Goal: Information Seeking & Learning: Learn about a topic

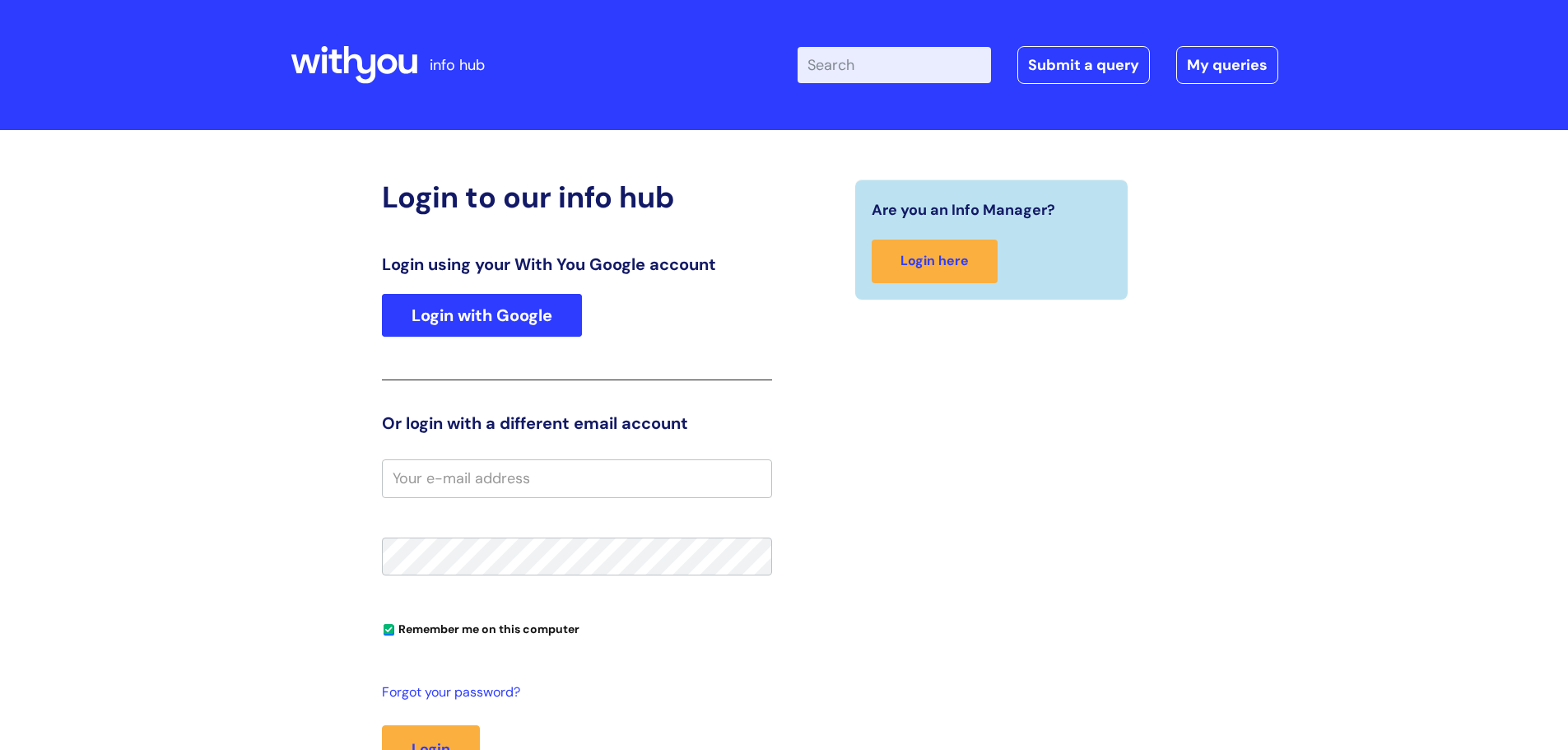
click at [462, 322] on link "Login with Google" at bounding box center [482, 315] width 200 height 43
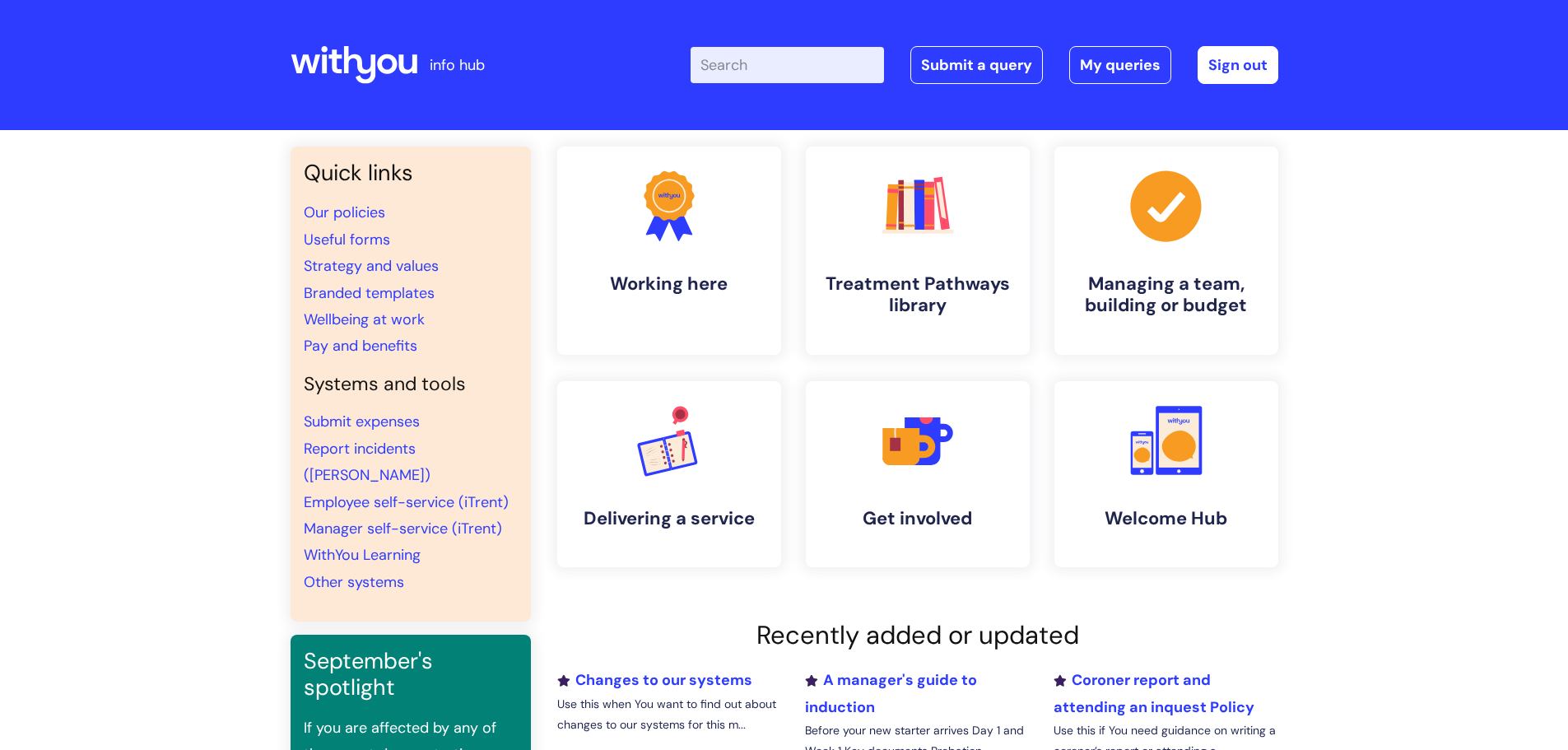
click at [845, 73] on input "Enter your search term here..." at bounding box center [787, 65] width 193 height 36
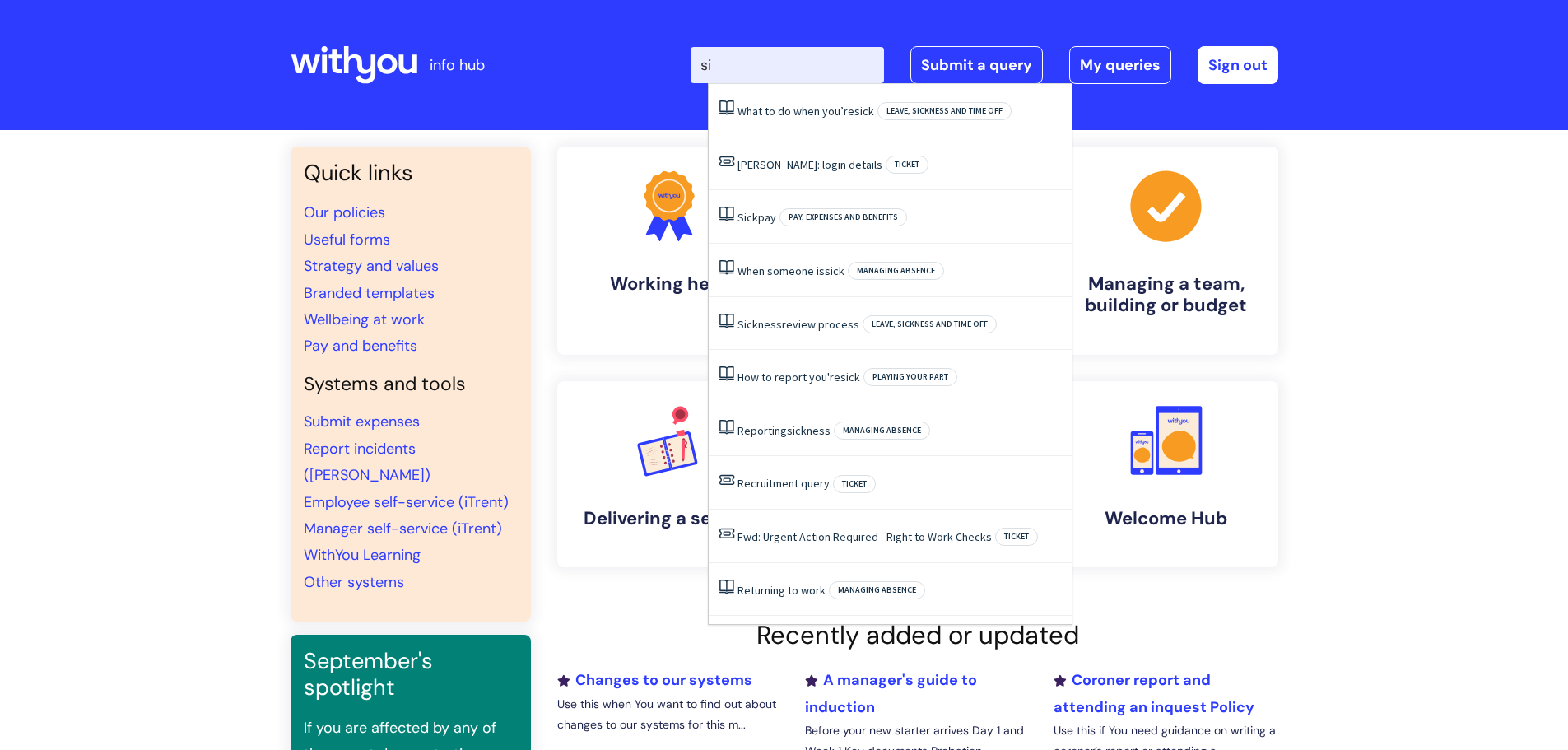
type input "s"
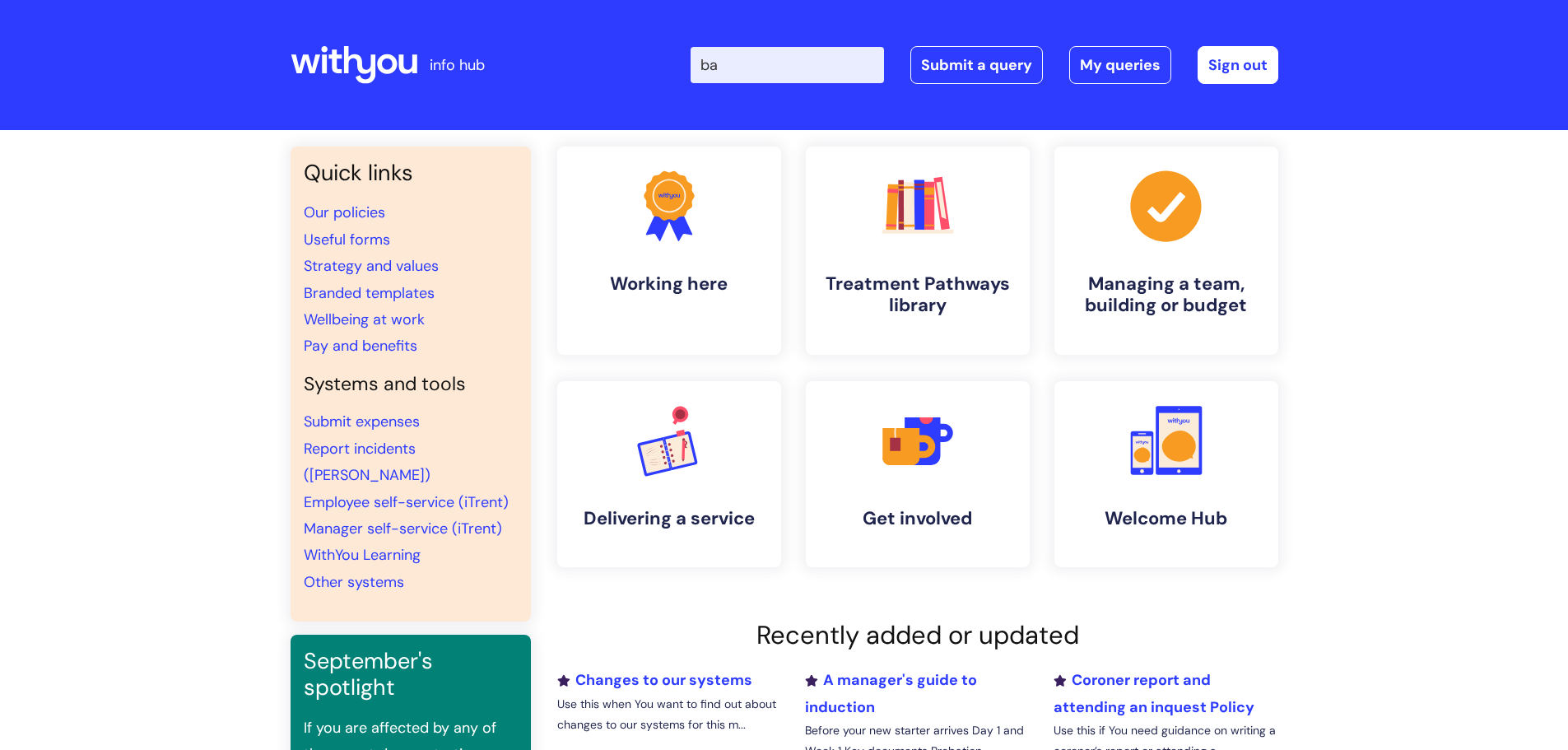
type input "b"
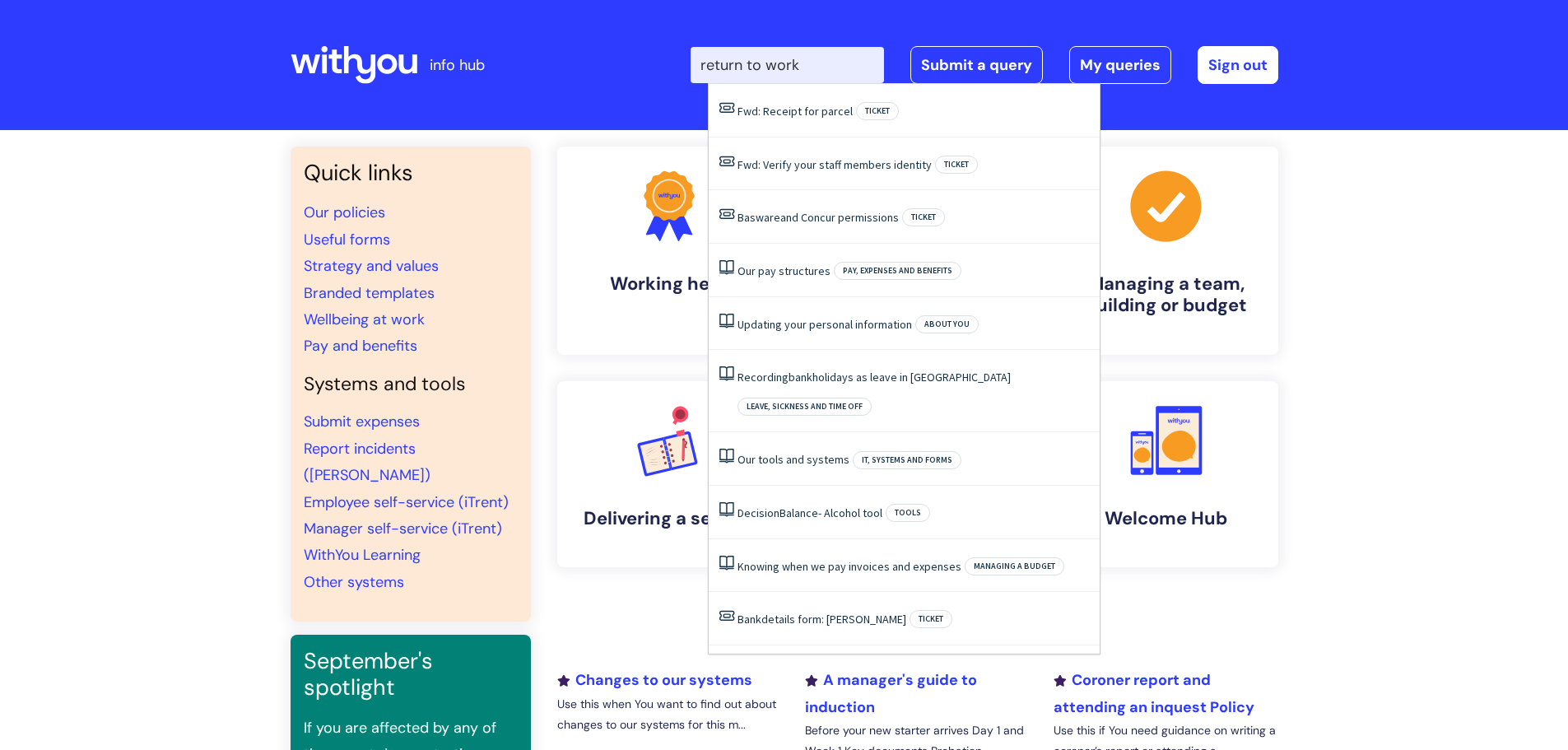
type input "return to work"
click button "Search" at bounding box center [0, 0] width 0 height 0
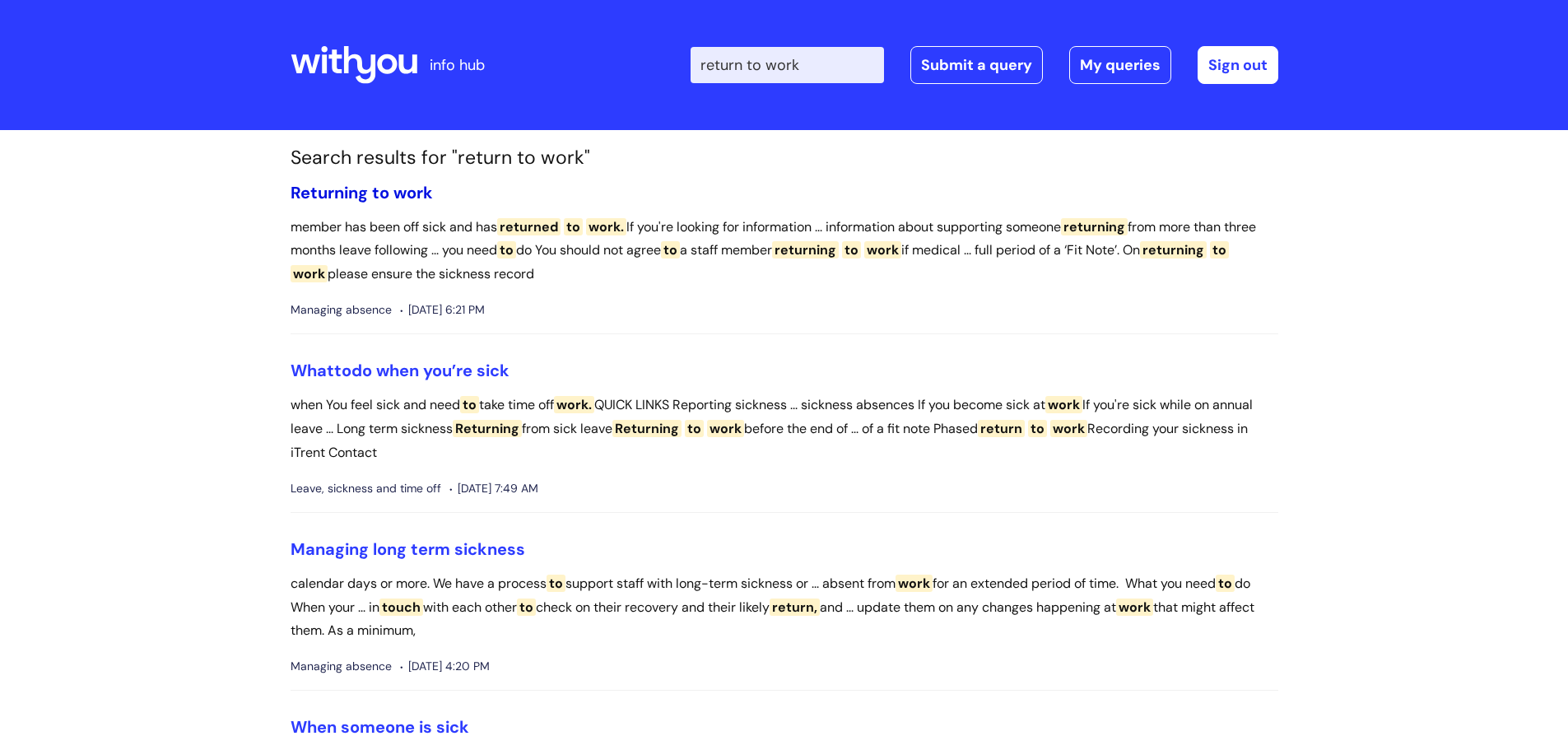
click at [345, 193] on span "Returning" at bounding box center [328, 192] width 77 height 21
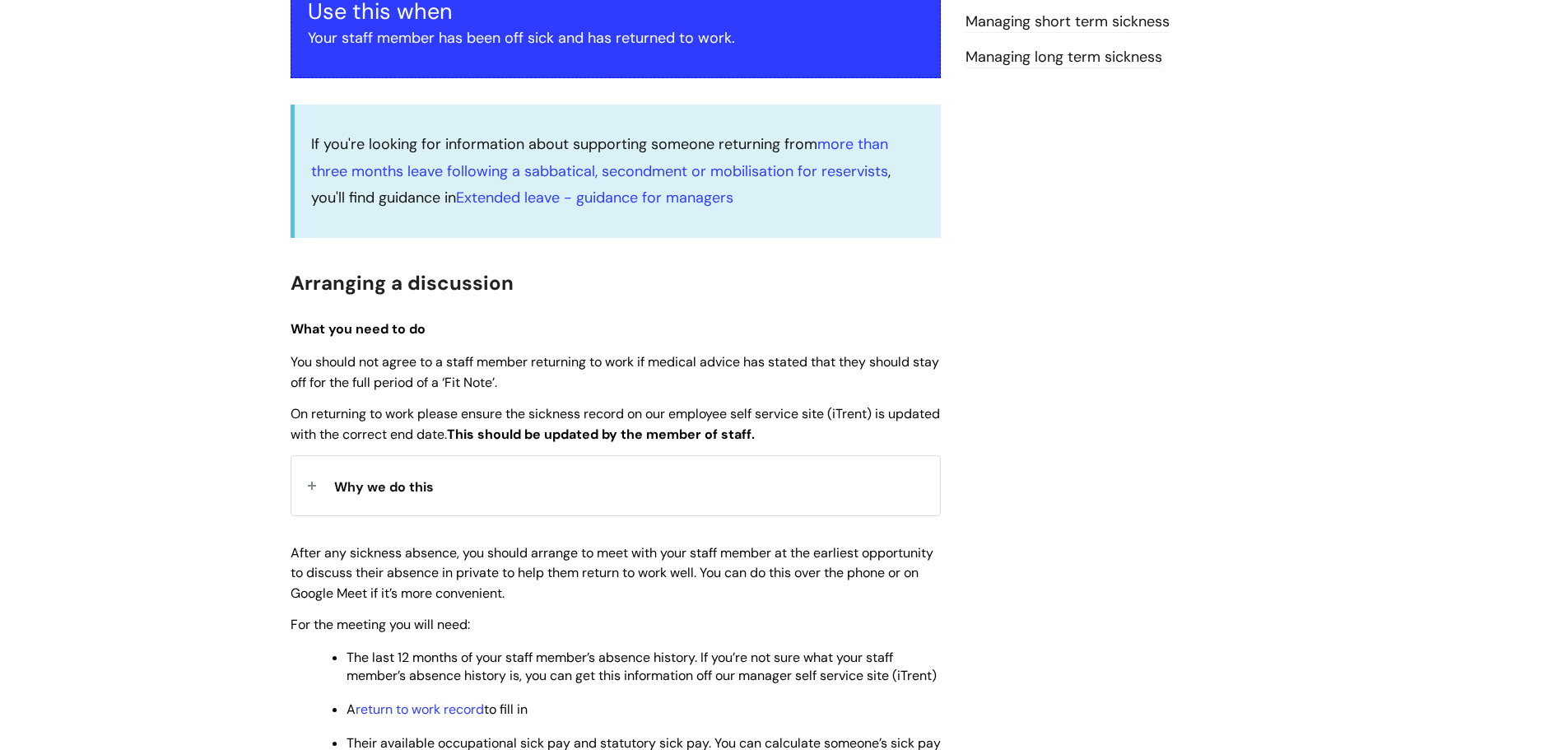
scroll to position [412, 0]
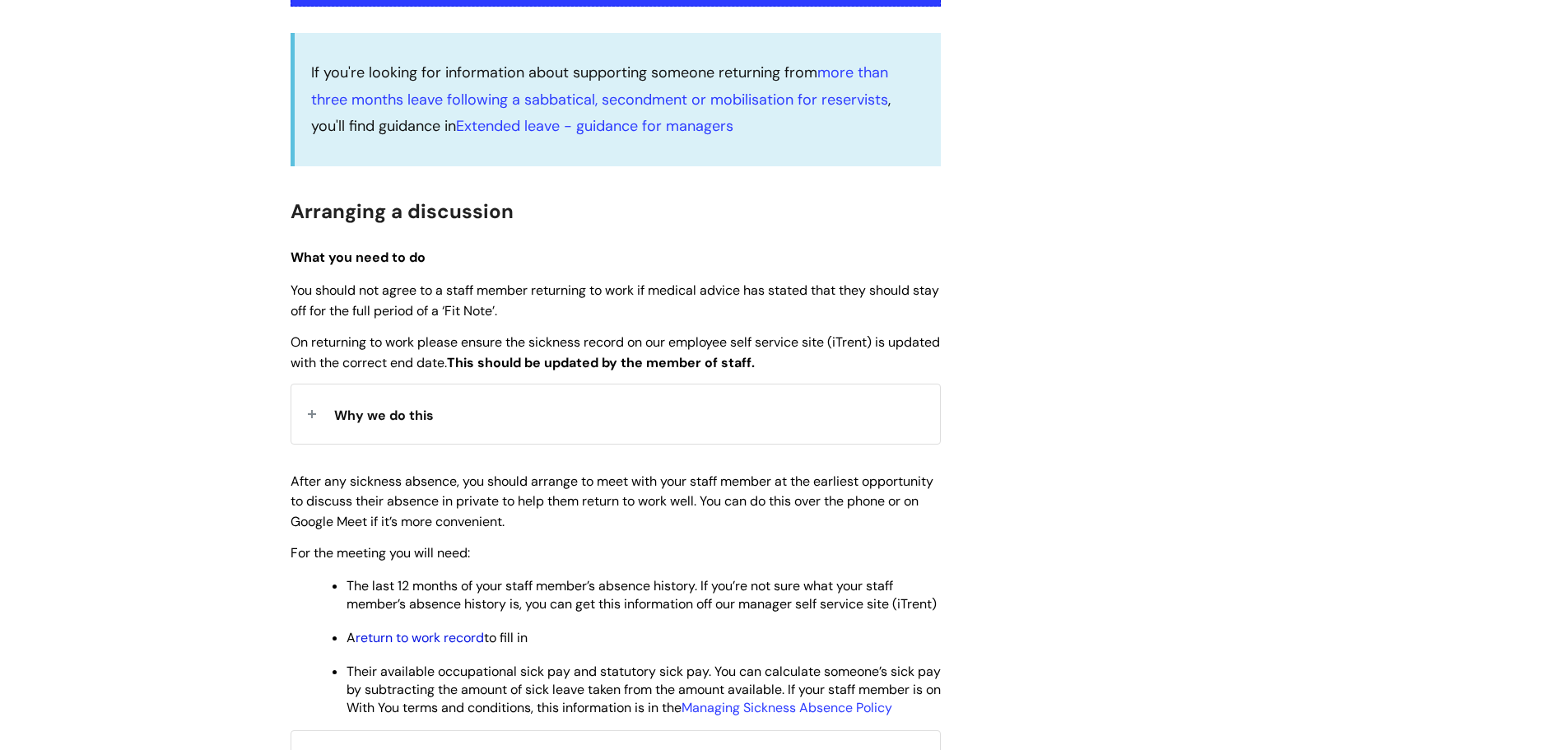
click at [432, 646] on link "return to work record" at bounding box center [420, 638] width 128 height 18
